Goal: Task Accomplishment & Management: Use online tool/utility

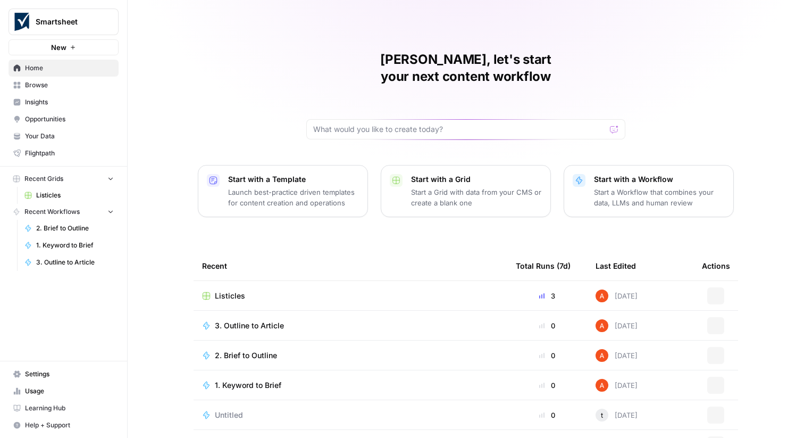
click at [49, 18] on span "Smartsheet" at bounding box center [68, 21] width 64 height 11
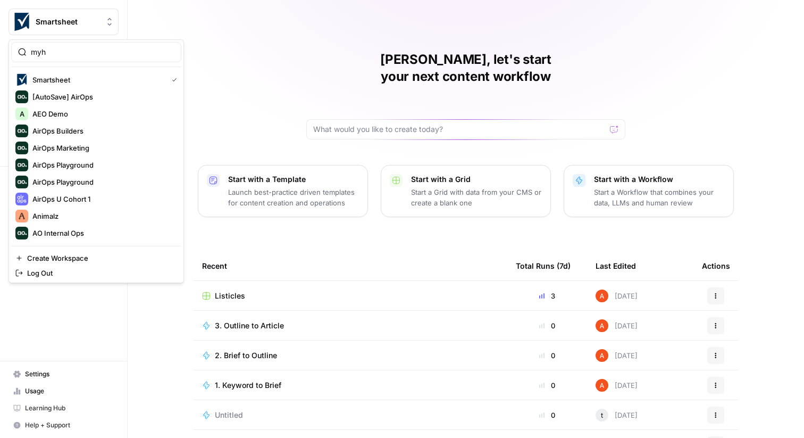
type input "myh"
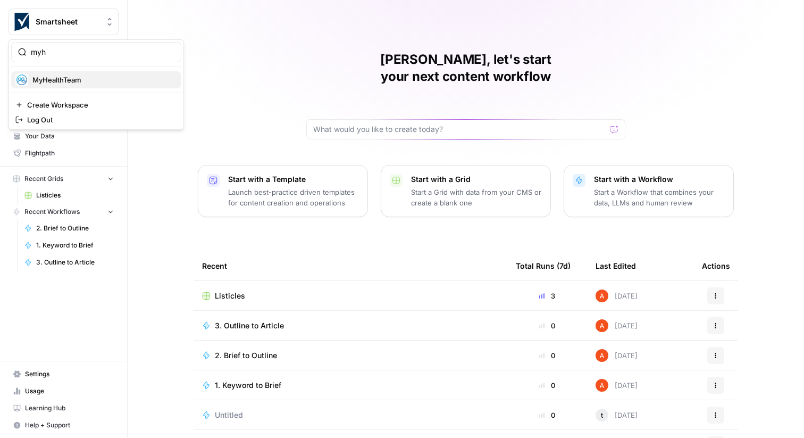
click at [66, 77] on span "MyHealthTeam" at bounding box center [102, 79] width 140 height 11
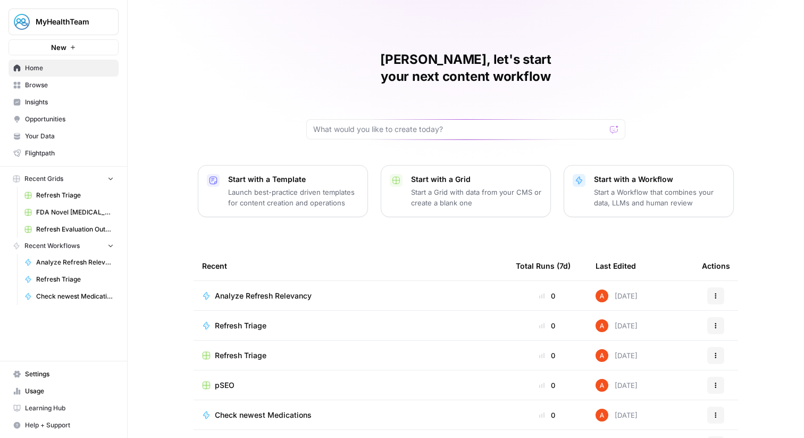
click at [41, 90] on link "Browse" at bounding box center [64, 85] width 110 height 17
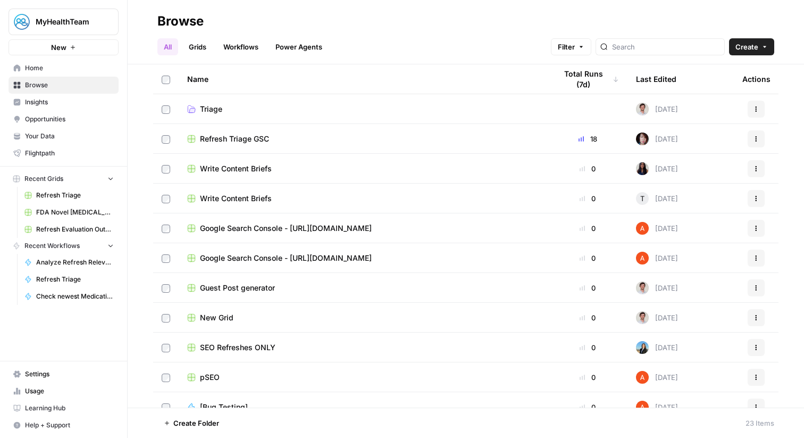
click at [203, 51] on link "Grids" at bounding box center [197, 46] width 30 height 17
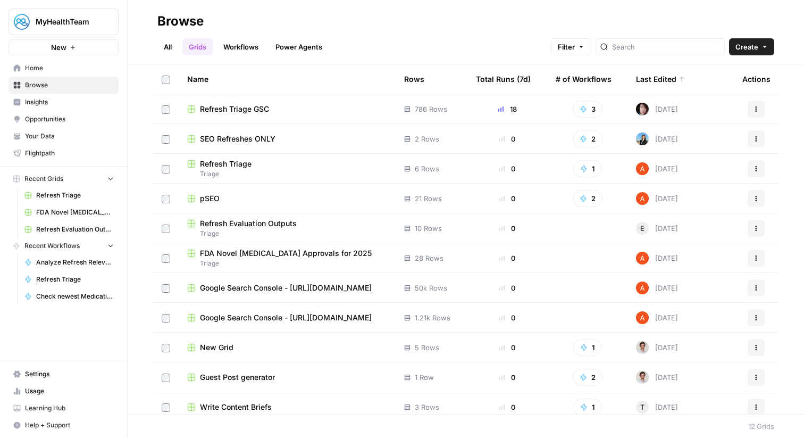
click at [251, 104] on span "Refresh Triage GSC" at bounding box center [234, 109] width 69 height 11
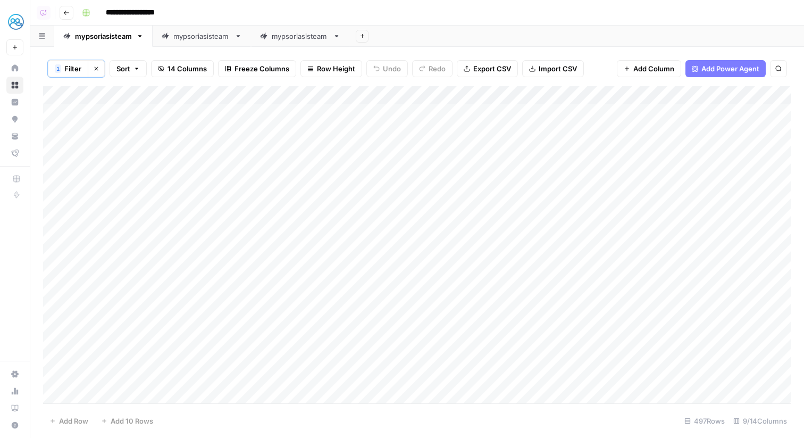
click at [65, 12] on icon "button" at bounding box center [66, 13] width 6 height 6
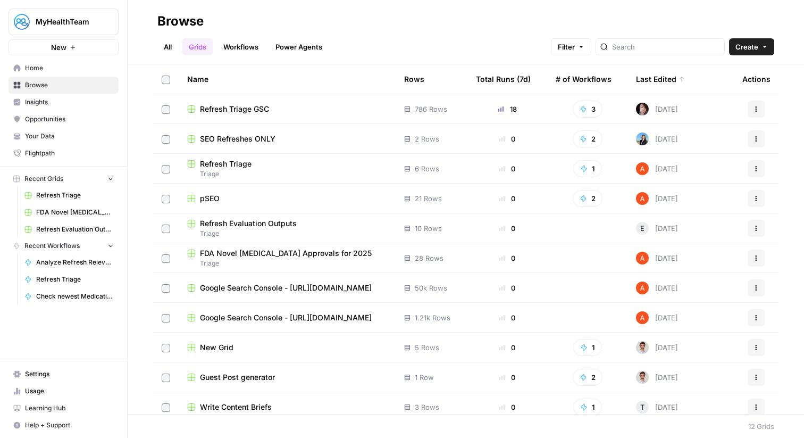
click at [253, 143] on span "SEO Refreshes ONLY" at bounding box center [238, 139] width 76 height 11
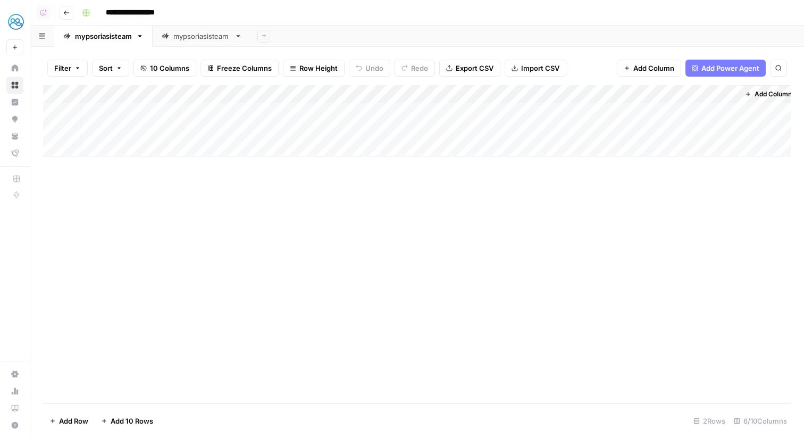
scroll to position [0, 7]
click at [727, 69] on span "Add Power Agent" at bounding box center [731, 68] width 58 height 11
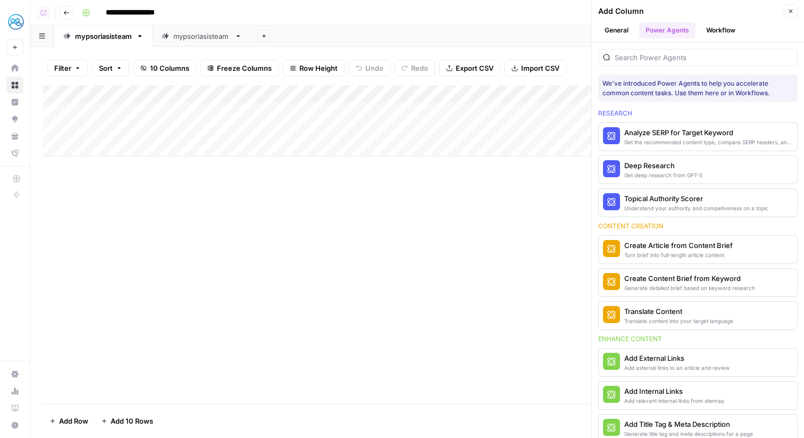
click at [789, 9] on icon "button" at bounding box center [791, 11] width 6 height 6
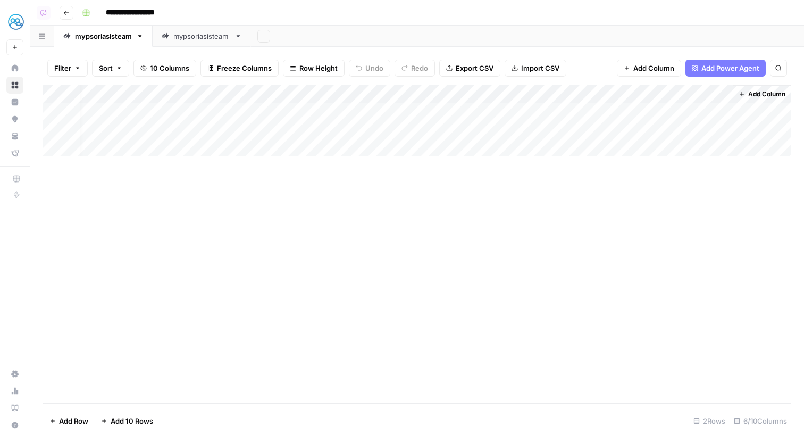
click at [766, 94] on span "Add Column" at bounding box center [766, 94] width 37 height 10
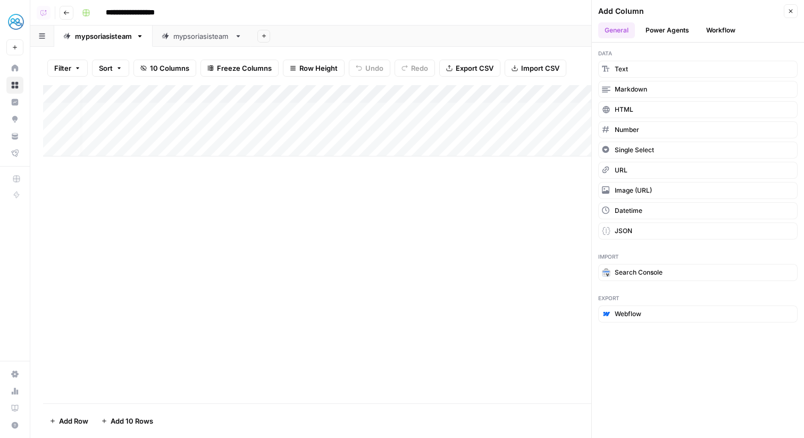
click at [795, 11] on button "Close" at bounding box center [791, 11] width 14 height 14
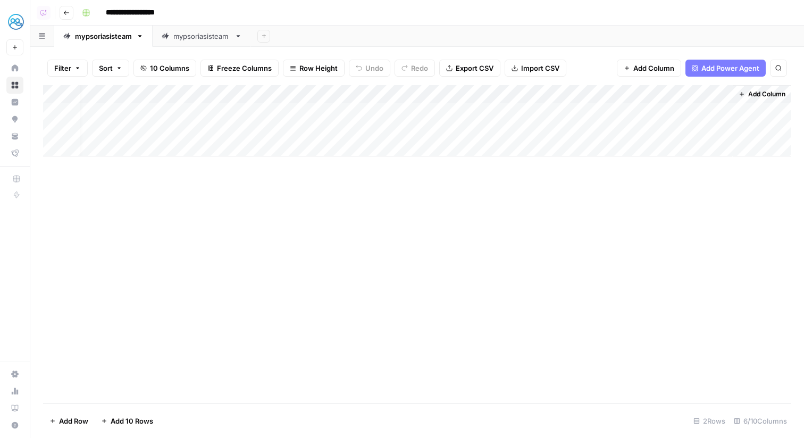
click at [259, 197] on div "Add Column" at bounding box center [417, 244] width 748 height 318
click at [217, 47] on div "Filter Sort 10 Columns Freeze Columns Row Height Undo Redo Export CSV Import CS…" at bounding box center [417, 242] width 774 height 391
click at [214, 36] on div "mypsoriasisteam" at bounding box center [201, 36] width 57 height 11
